Goal: Navigation & Orientation: Understand site structure

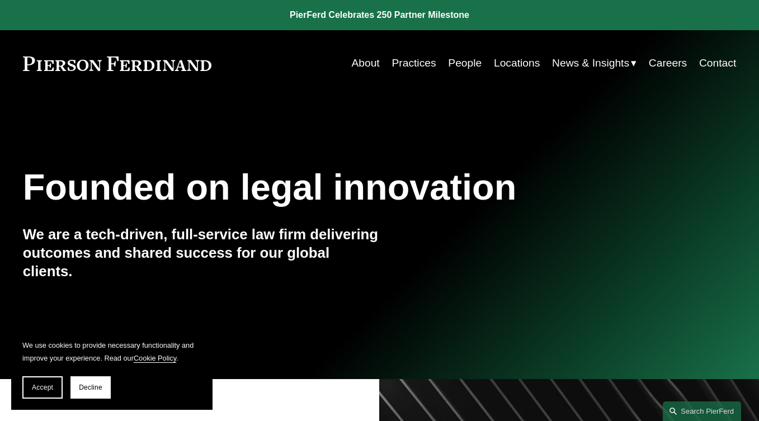
click at [361, 59] on link "About" at bounding box center [365, 64] width 28 height 22
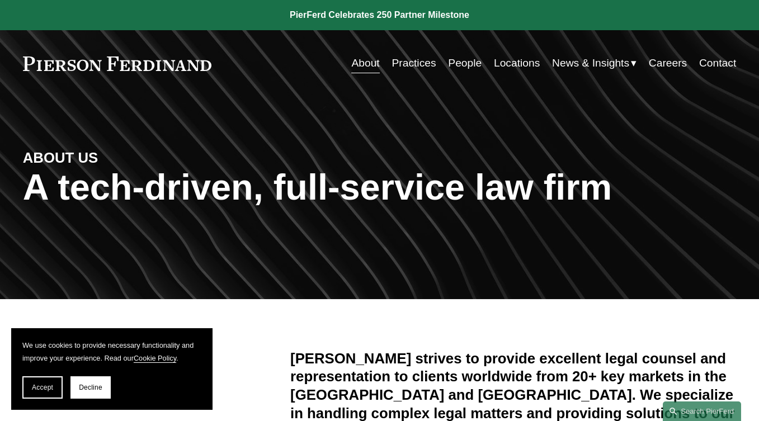
click at [678, 62] on link "Careers" at bounding box center [668, 64] width 38 height 22
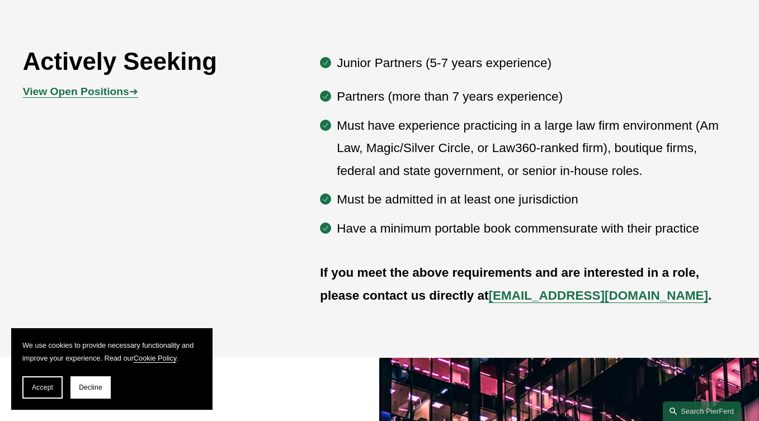
scroll to position [591, 0]
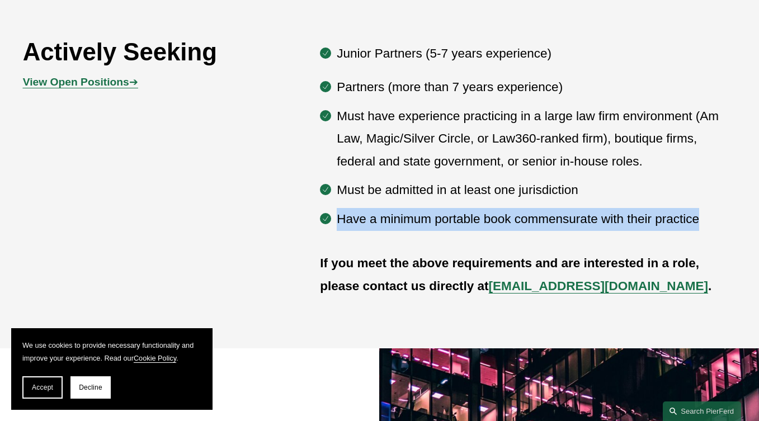
drag, startPoint x: 712, startPoint y: 215, endPoint x: 337, endPoint y: 214, distance: 374.9
click at [337, 214] on p "Have a minimum portable book commensurate with their practice" at bounding box center [537, 219] width 400 height 23
copy p "Have a minimum portable book commensurate with their practice"
click at [715, 236] on div "Actively Seeking View Open Positions ➔ Junior Partners (5-7 years experience) P…" at bounding box center [379, 167] width 759 height 262
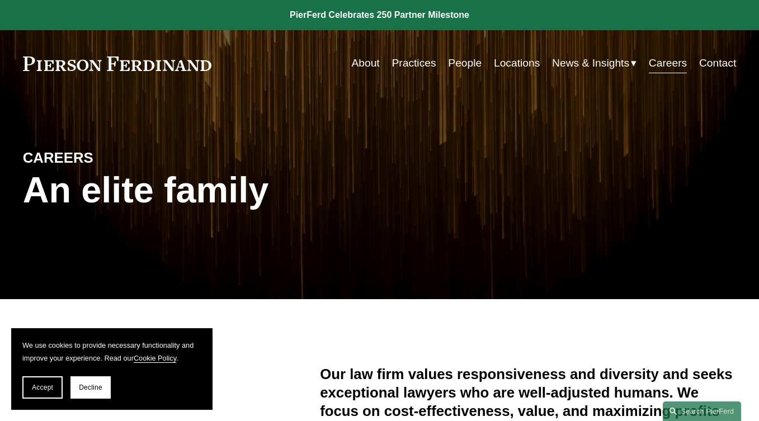
scroll to position [0, 0]
click at [0, 0] on span "Blogs" at bounding box center [0, 0] width 0 height 0
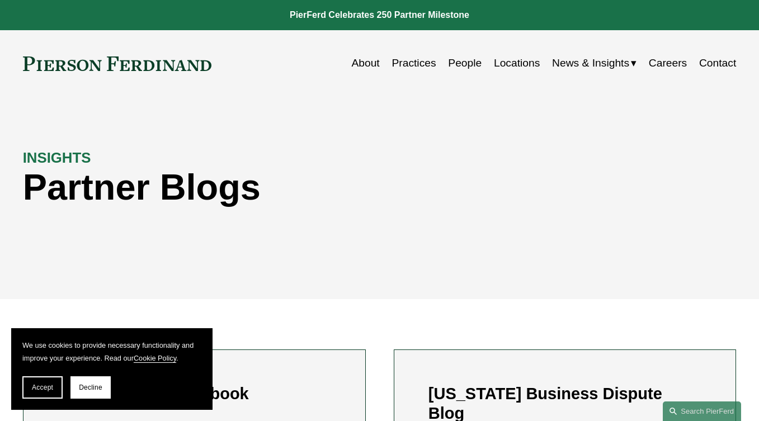
click at [522, 65] on link "Locations" at bounding box center [517, 64] width 46 height 22
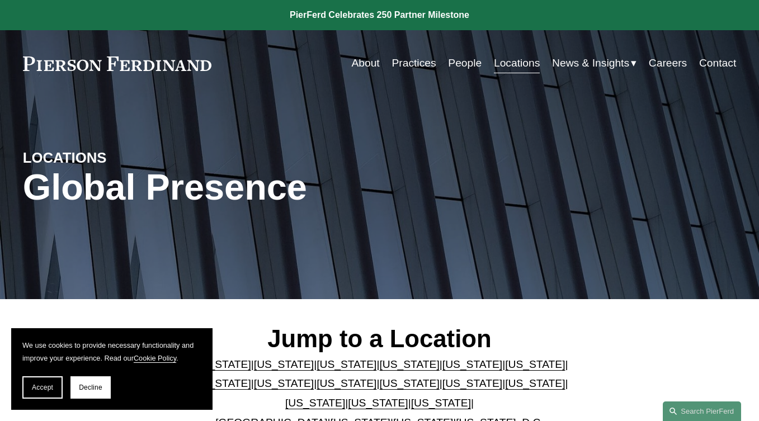
click at [458, 65] on link "People" at bounding box center [465, 64] width 34 height 22
